Goal: Task Accomplishment & Management: Manage account settings

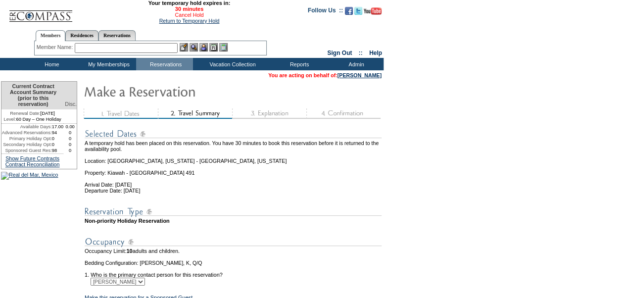
click at [177, 16] on link "Cancel Hold" at bounding box center [189, 15] width 29 height 6
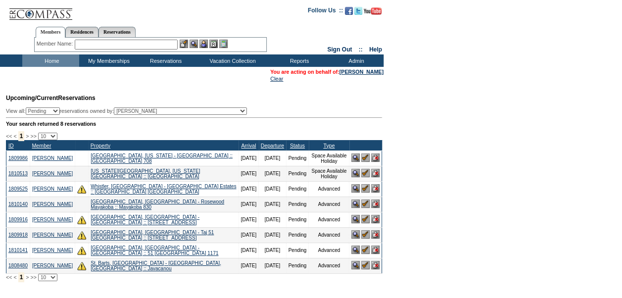
click at [140, 46] on input "text" at bounding box center [126, 45] width 103 height 10
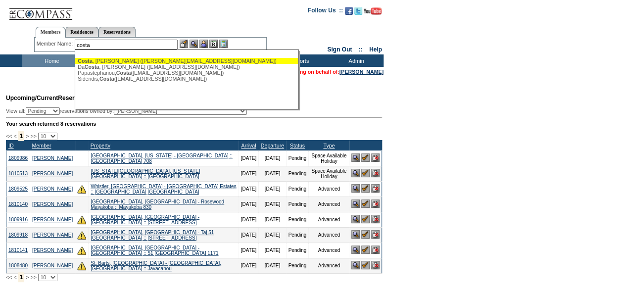
click at [129, 60] on div "[PERSON_NAME] ([PERSON_NAME][EMAIL_ADDRESS][DOMAIN_NAME])" at bounding box center [187, 61] width 218 height 6
type input "[PERSON_NAME] ([PERSON_NAME][EMAIL_ADDRESS][DOMAIN_NAME])"
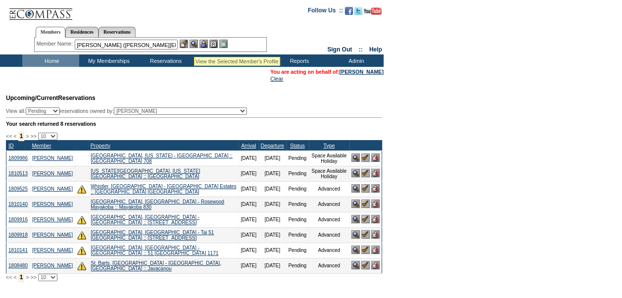
click at [194, 45] on img at bounding box center [193, 44] width 8 height 8
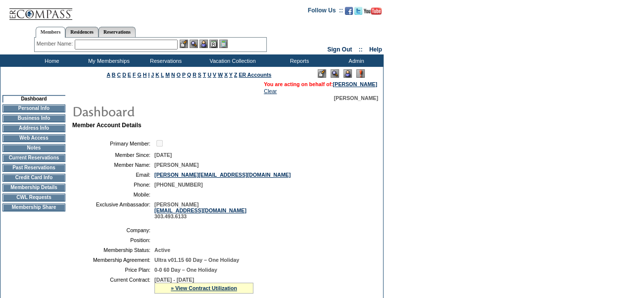
click at [345, 71] on img at bounding box center [347, 73] width 8 height 8
